Goal: Find specific page/section: Find specific page/section

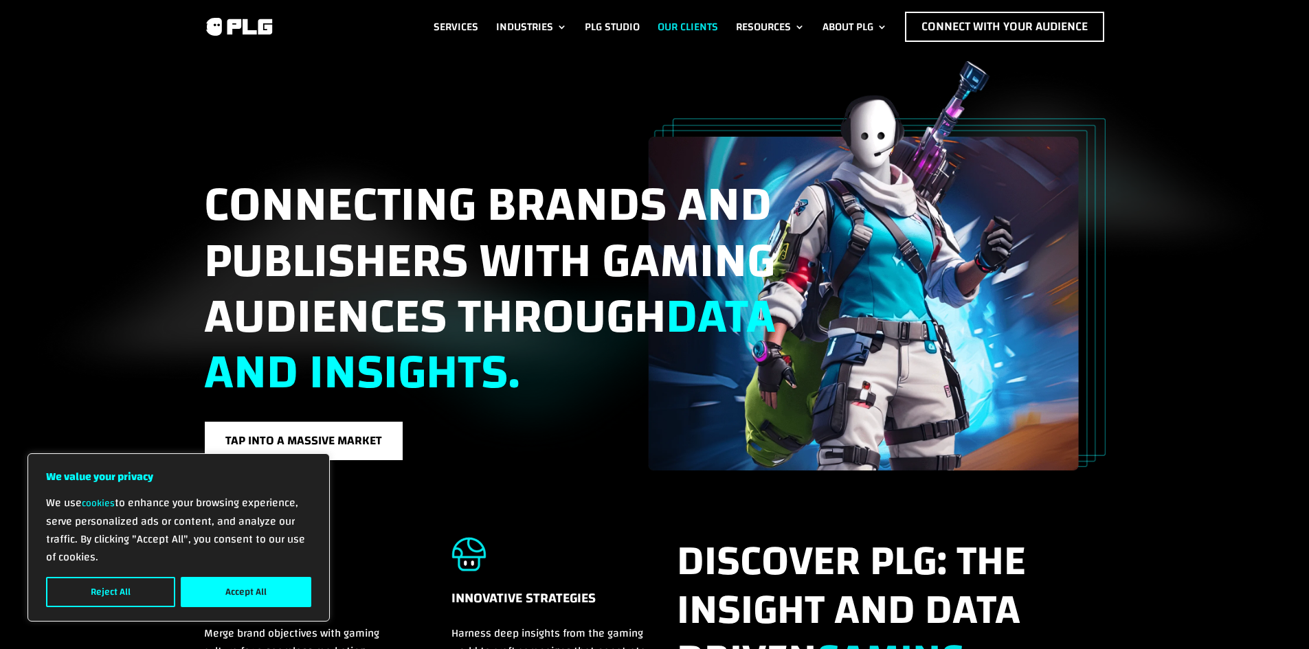
click at [675, 25] on link "Our Clients" at bounding box center [687, 27] width 60 height 30
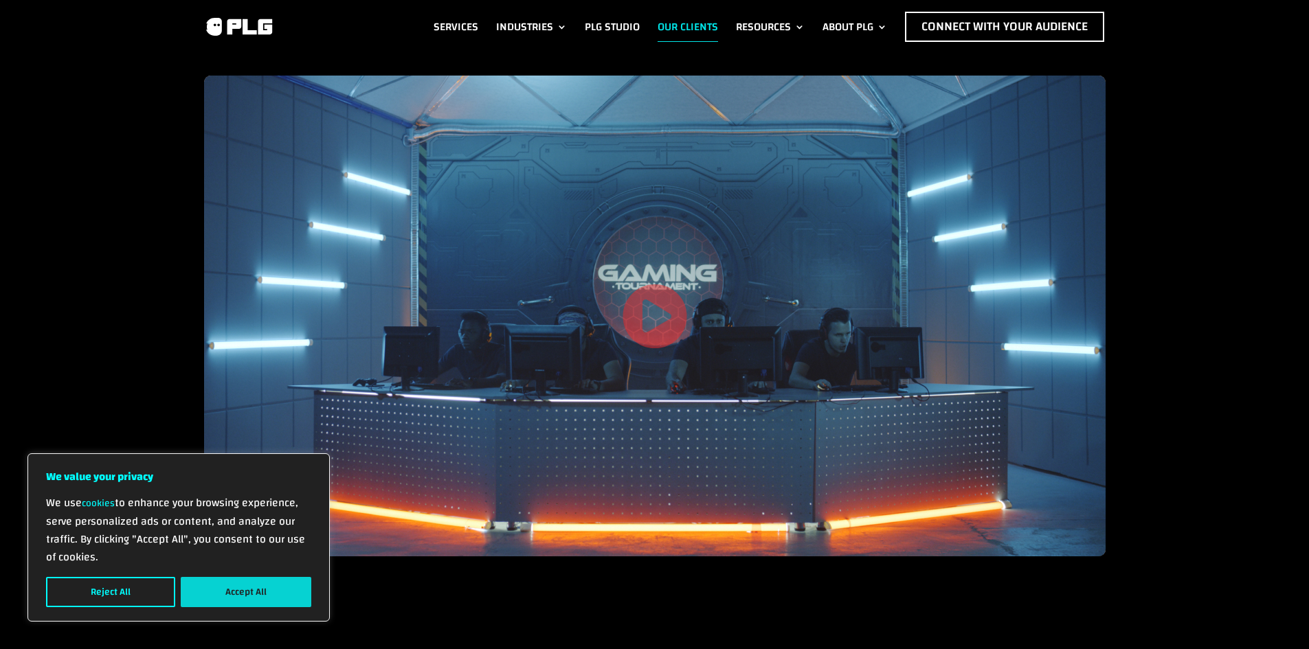
click at [258, 587] on button "Accept All" at bounding box center [246, 592] width 131 height 30
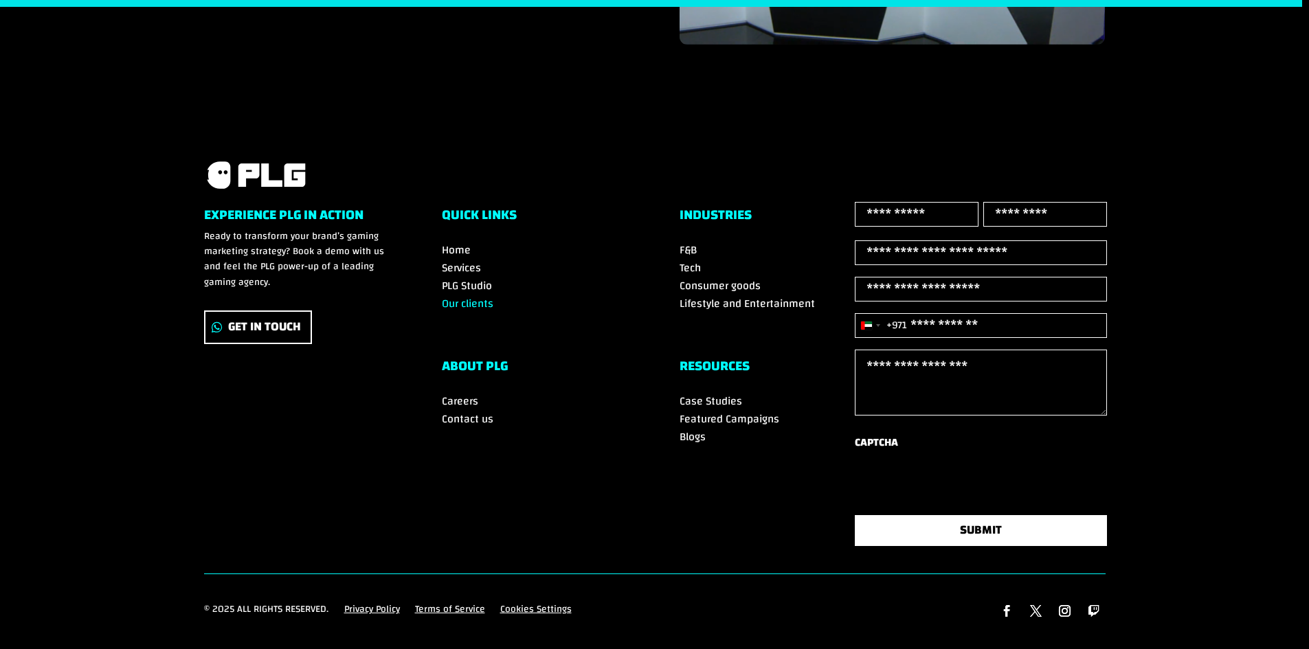
scroll to position [1834, 0]
